Goal: Information Seeking & Learning: Find specific fact

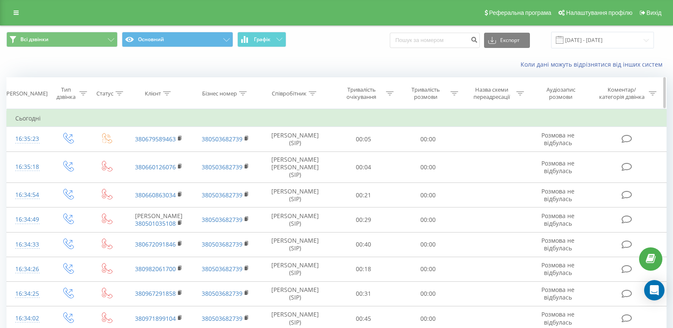
click at [171, 95] on icon at bounding box center [167, 93] width 8 height 4
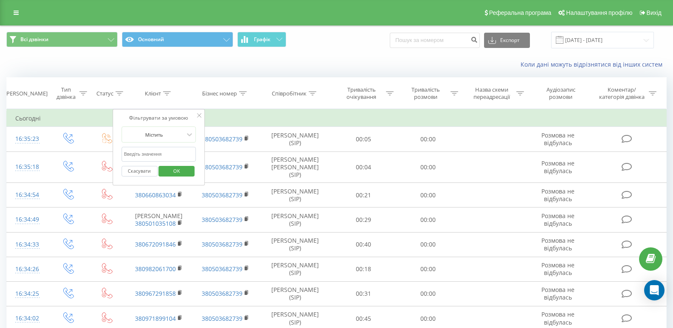
click at [169, 155] on input "text" at bounding box center [158, 154] width 75 height 15
paste input "380984312128"
click at [179, 175] on span "OK" at bounding box center [177, 170] width 24 height 13
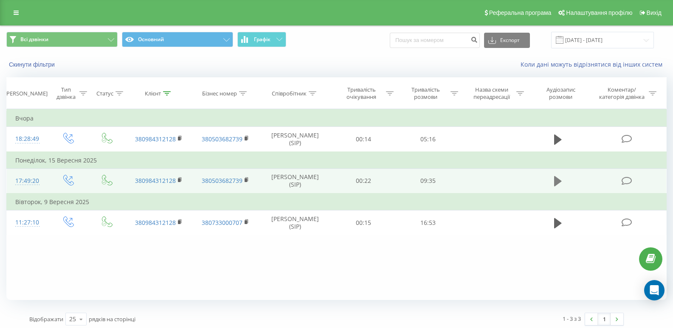
click at [555, 186] on icon at bounding box center [558, 181] width 8 height 10
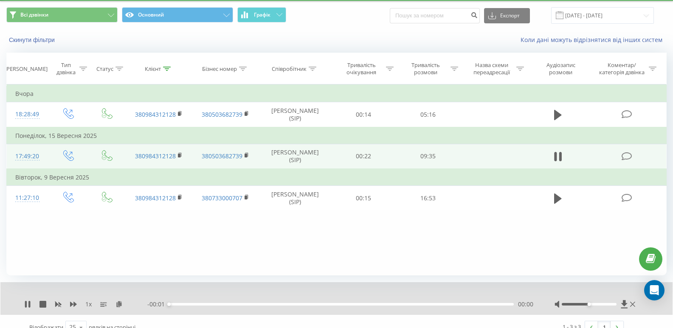
scroll to position [37, 0]
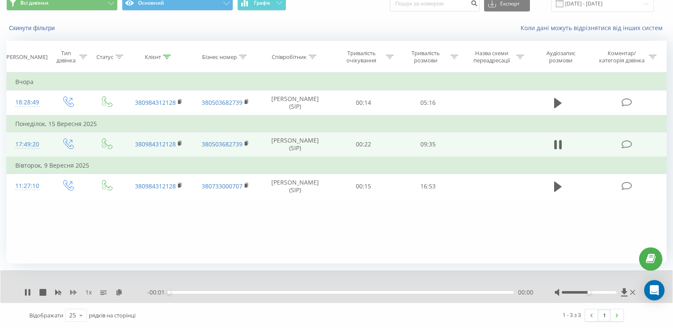
click at [76, 293] on icon at bounding box center [73, 292] width 7 height 5
click at [122, 292] on icon at bounding box center [124, 292] width 7 height 6
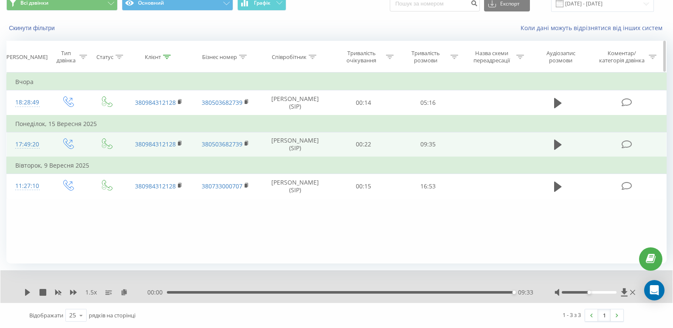
click at [169, 56] on icon at bounding box center [167, 57] width 8 height 4
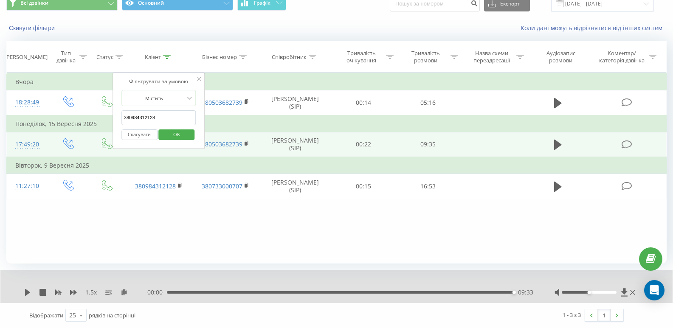
click at [166, 111] on input "380984312128" at bounding box center [158, 117] width 75 height 15
paste input "673055911"
click at [175, 133] on span "OK" at bounding box center [177, 134] width 24 height 13
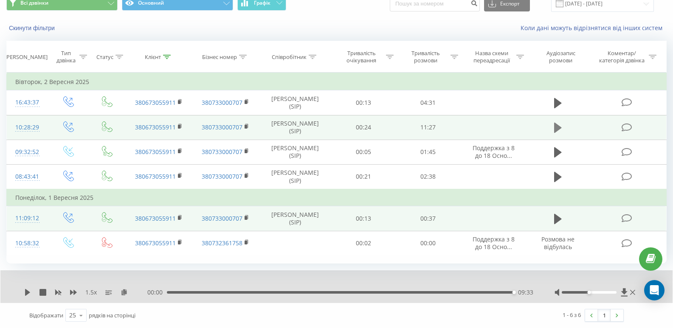
click at [555, 127] on icon at bounding box center [558, 128] width 8 height 10
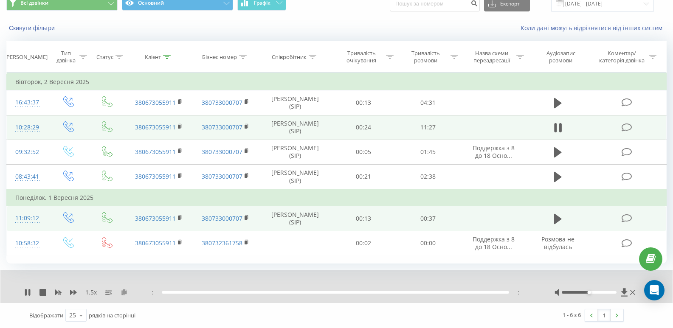
click at [124, 295] on icon at bounding box center [124, 292] width 7 height 6
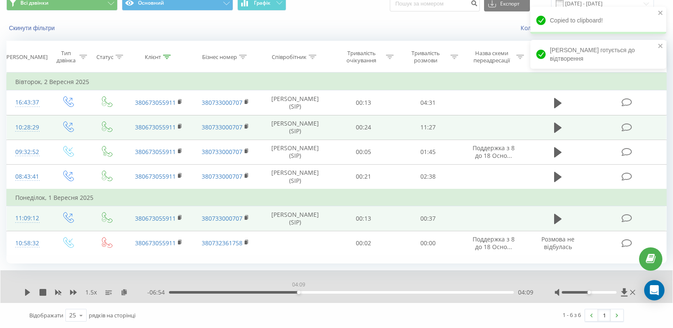
click at [297, 294] on div "04:09" at bounding box center [341, 292] width 345 height 3
click at [28, 296] on icon at bounding box center [27, 292] width 7 height 7
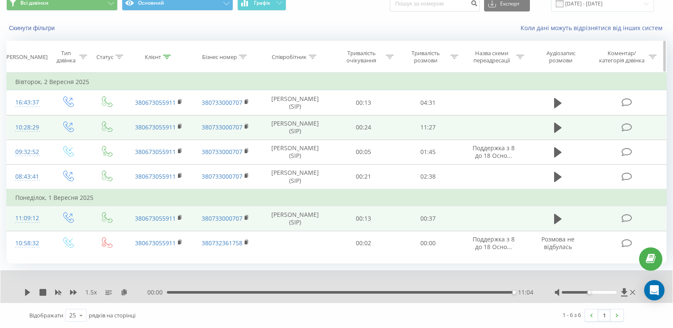
click at [171, 57] on div "Клієнт" at bounding box center [158, 56] width 67 height 7
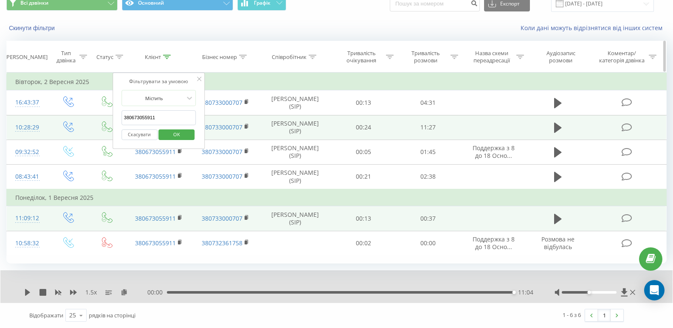
click at [167, 55] on icon at bounding box center [167, 57] width 8 height 4
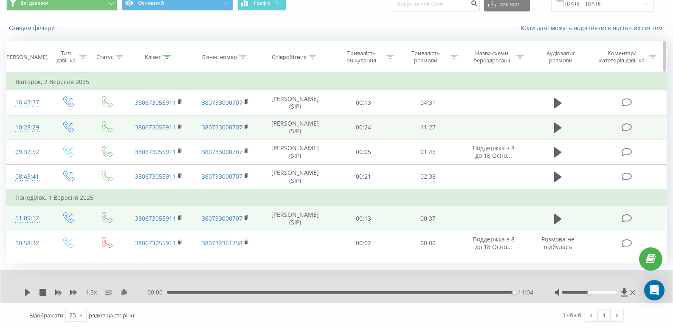
click at [167, 55] on icon at bounding box center [167, 57] width 8 height 4
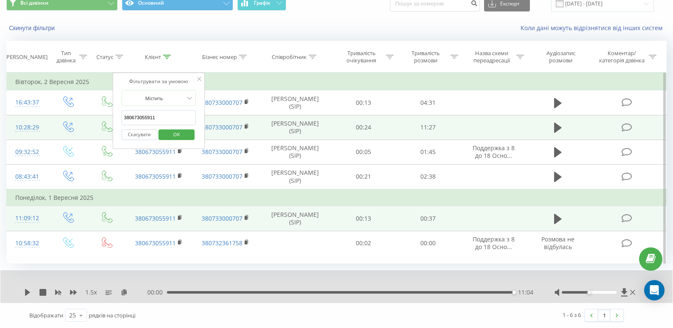
click at [162, 113] on input "380673055911" at bounding box center [158, 117] width 75 height 15
paste input "36001870"
click at [178, 135] on span "OK" at bounding box center [177, 134] width 24 height 13
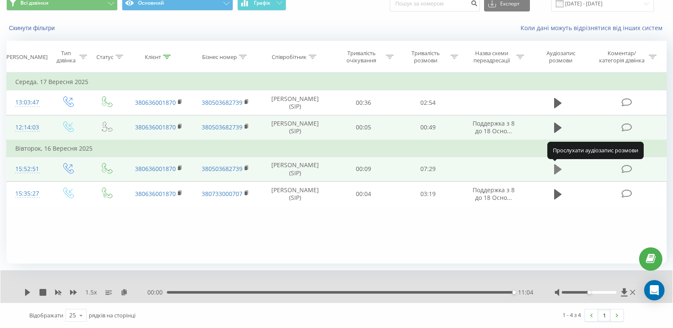
click at [554, 165] on icon at bounding box center [558, 169] width 8 height 12
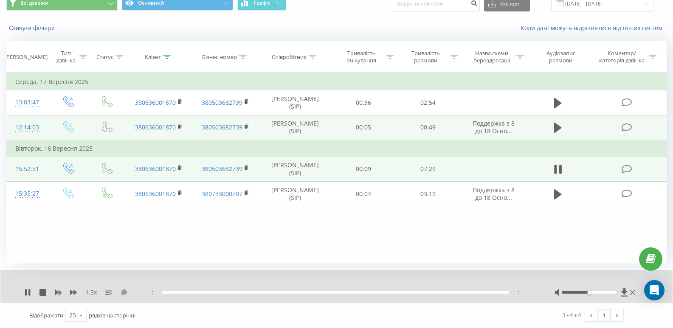
click at [123, 293] on icon at bounding box center [124, 292] width 7 height 6
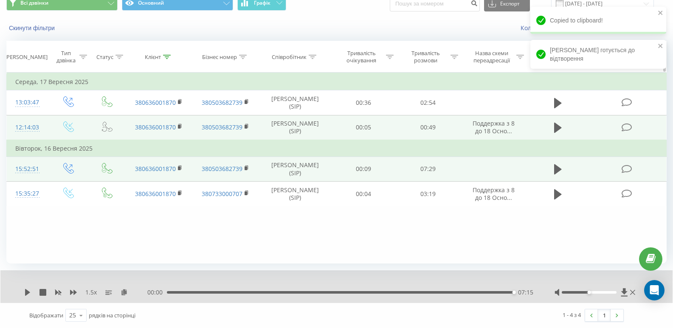
click at [164, 57] on icon at bounding box center [167, 57] width 8 height 4
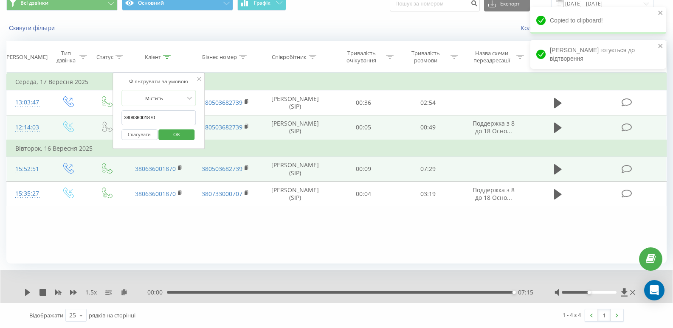
click at [170, 115] on input "380636001870" at bounding box center [158, 117] width 75 height 15
paste input "968343577"
type input "380968343577"
click at [172, 133] on span "OK" at bounding box center [177, 134] width 24 height 13
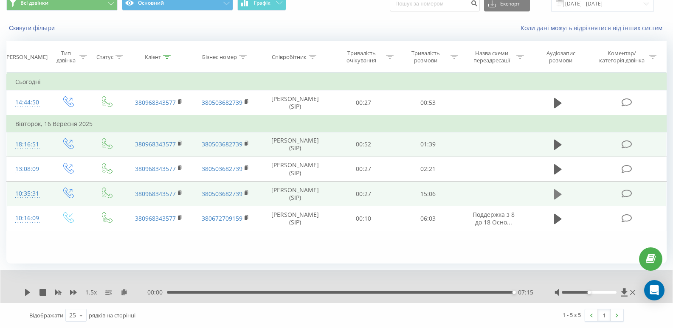
click at [554, 200] on icon at bounding box center [558, 195] width 8 height 12
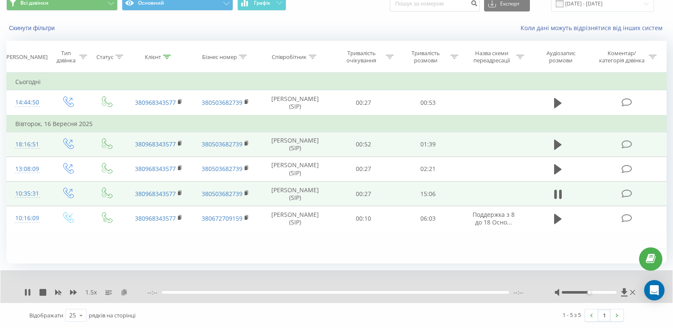
drag, startPoint x: 156, startPoint y: 303, endPoint x: 124, endPoint y: 293, distance: 33.8
click at [124, 293] on icon at bounding box center [124, 292] width 7 height 6
click at [332, 292] on div "00:00" at bounding box center [341, 292] width 345 height 3
click at [23, 294] on div "1.5 x - 07:42 06:53 06:53" at bounding box center [336, 286] width 672 height 33
click at [29, 293] on icon at bounding box center [27, 292] width 5 height 7
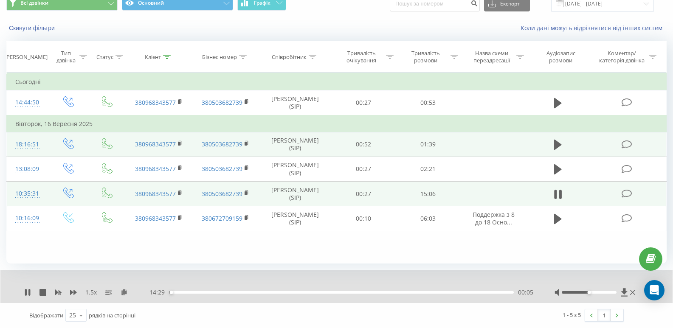
click at [26, 297] on div "1.5 x" at bounding box center [85, 292] width 123 height 8
click at [29, 290] on icon at bounding box center [29, 292] width 2 height 7
